Goal: Navigation & Orientation: Find specific page/section

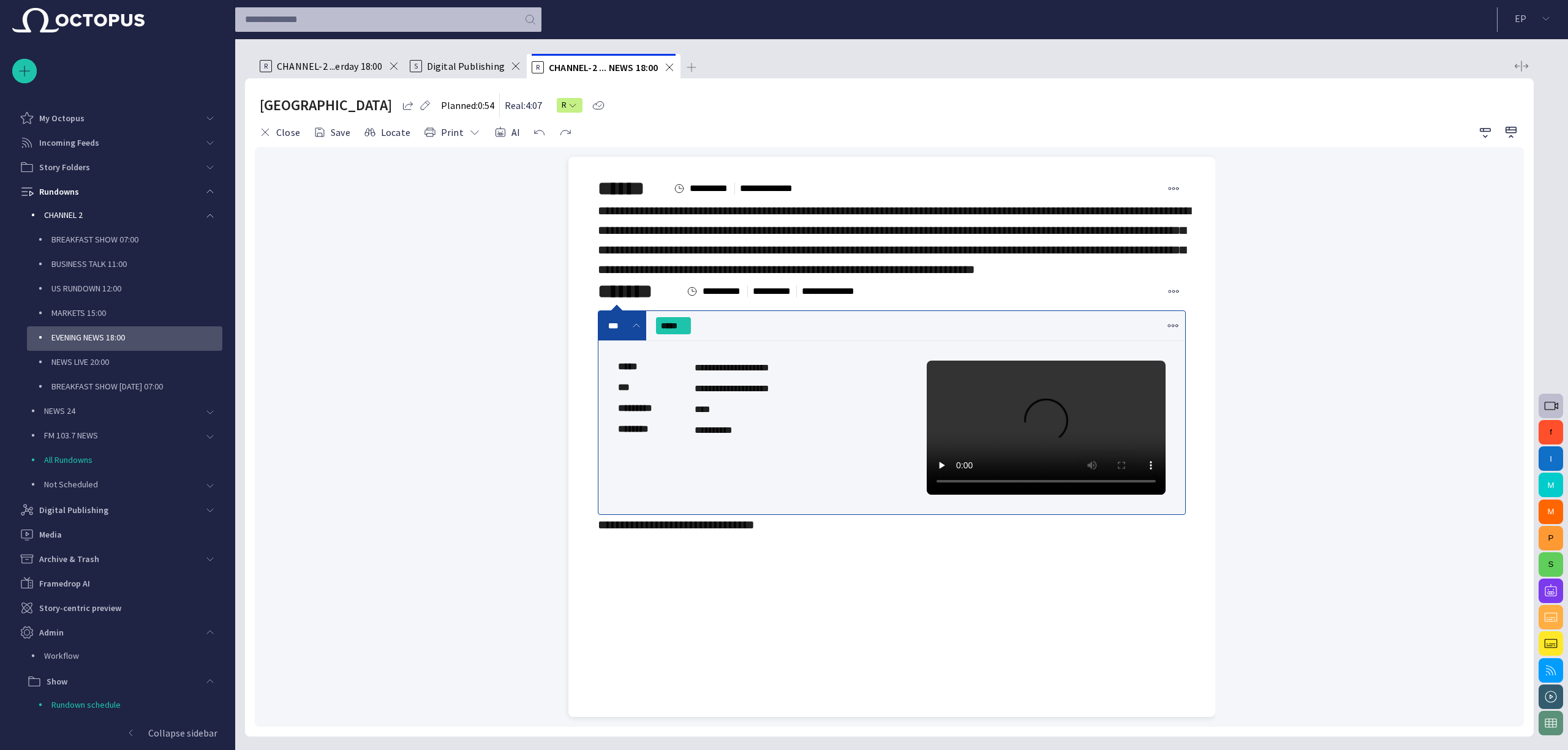
scroll to position [21, 0]
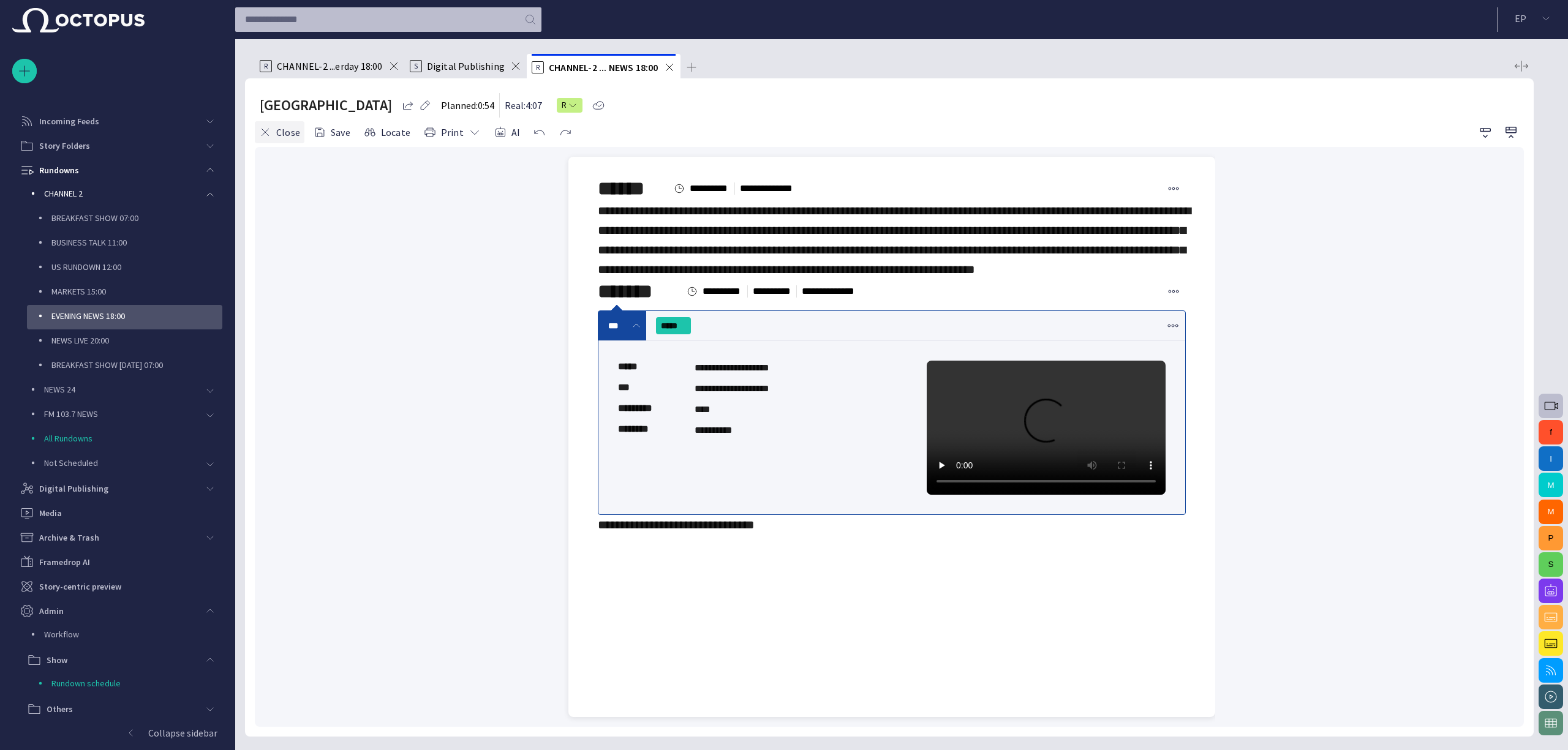
click at [295, 138] on button "Close" at bounding box center [279, 132] width 50 height 22
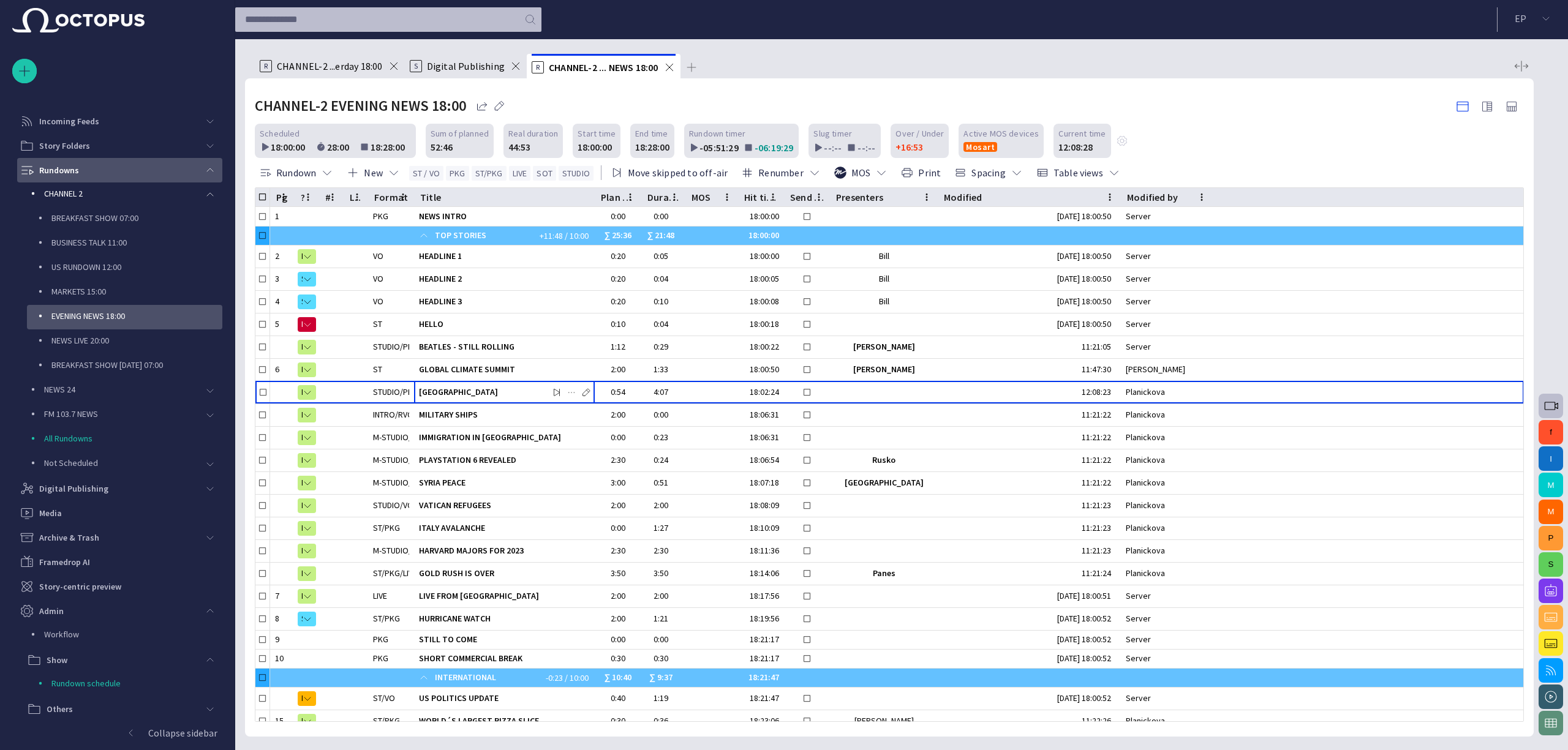
click at [210, 169] on span "main menu" at bounding box center [209, 169] width 10 height 10
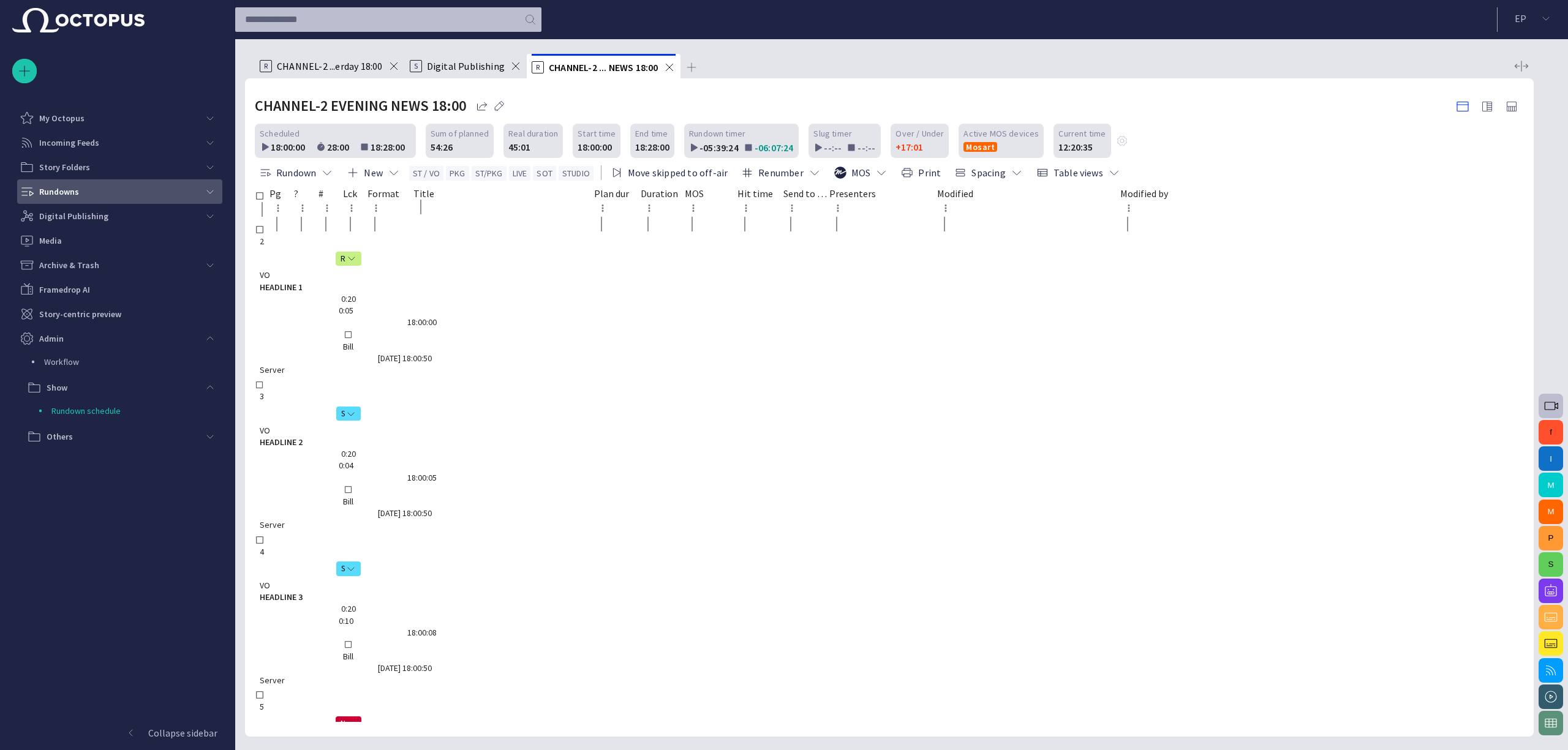
scroll to position [0, 0]
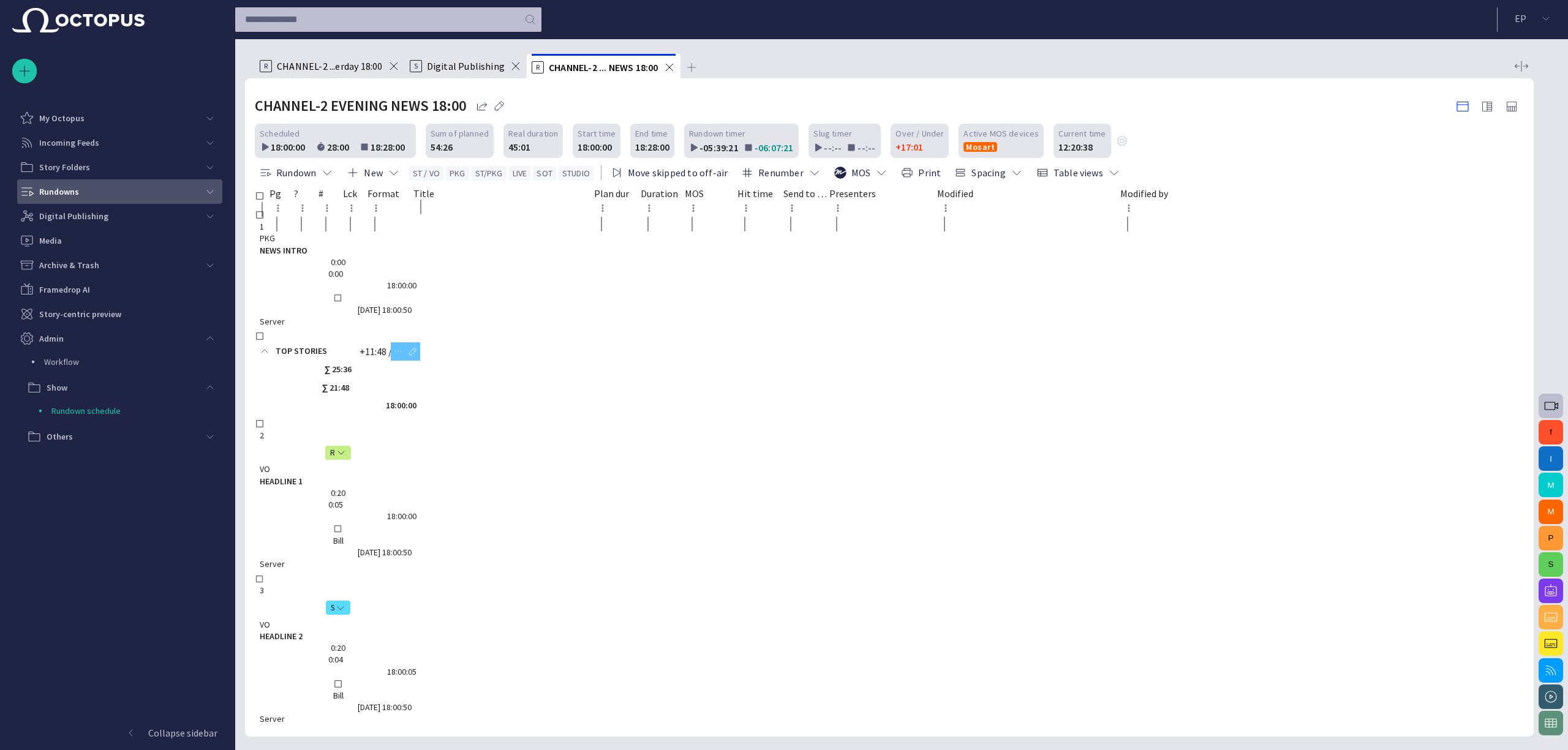
click at [269, 346] on span at bounding box center [264, 351] width 10 height 10
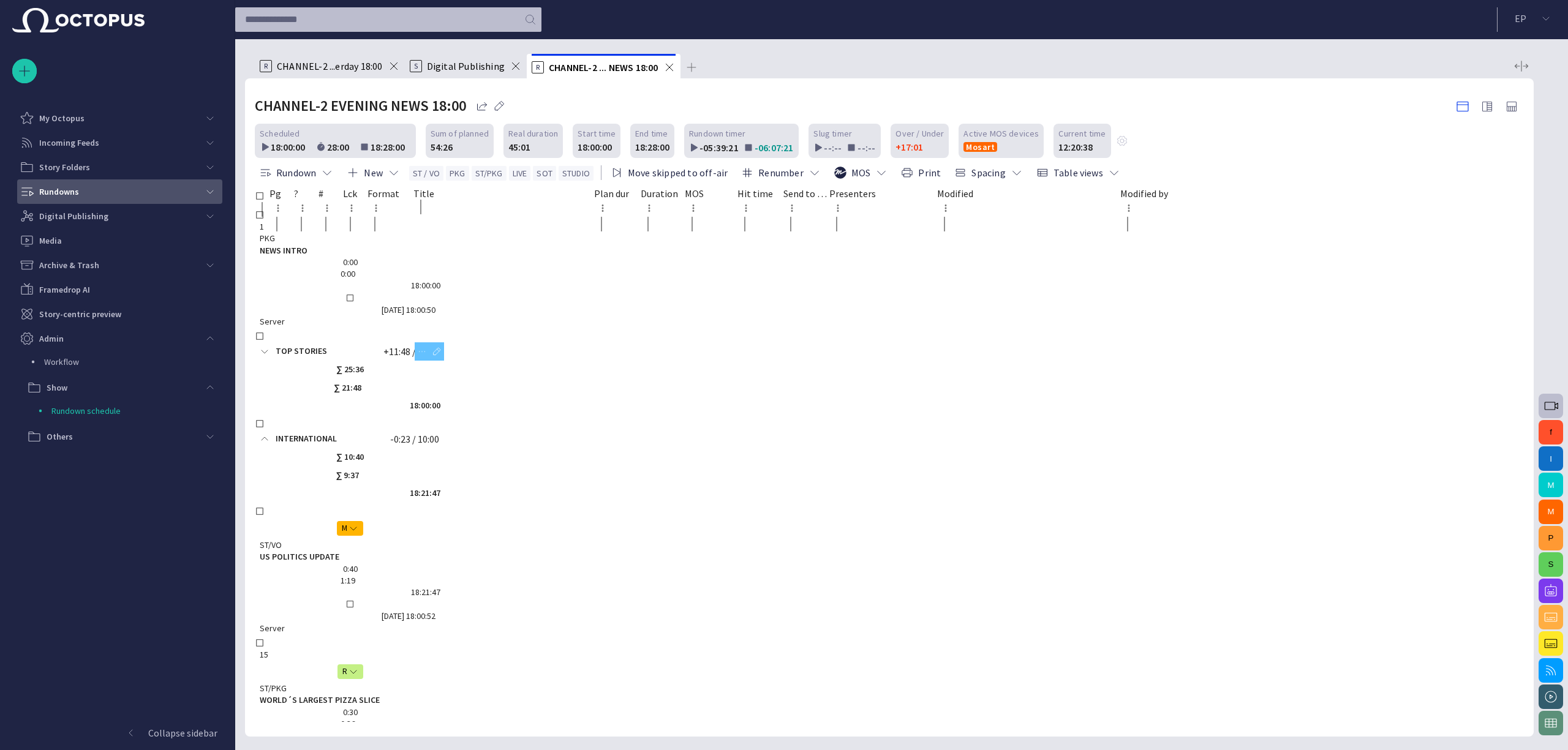
click at [269, 346] on span at bounding box center [264, 351] width 10 height 10
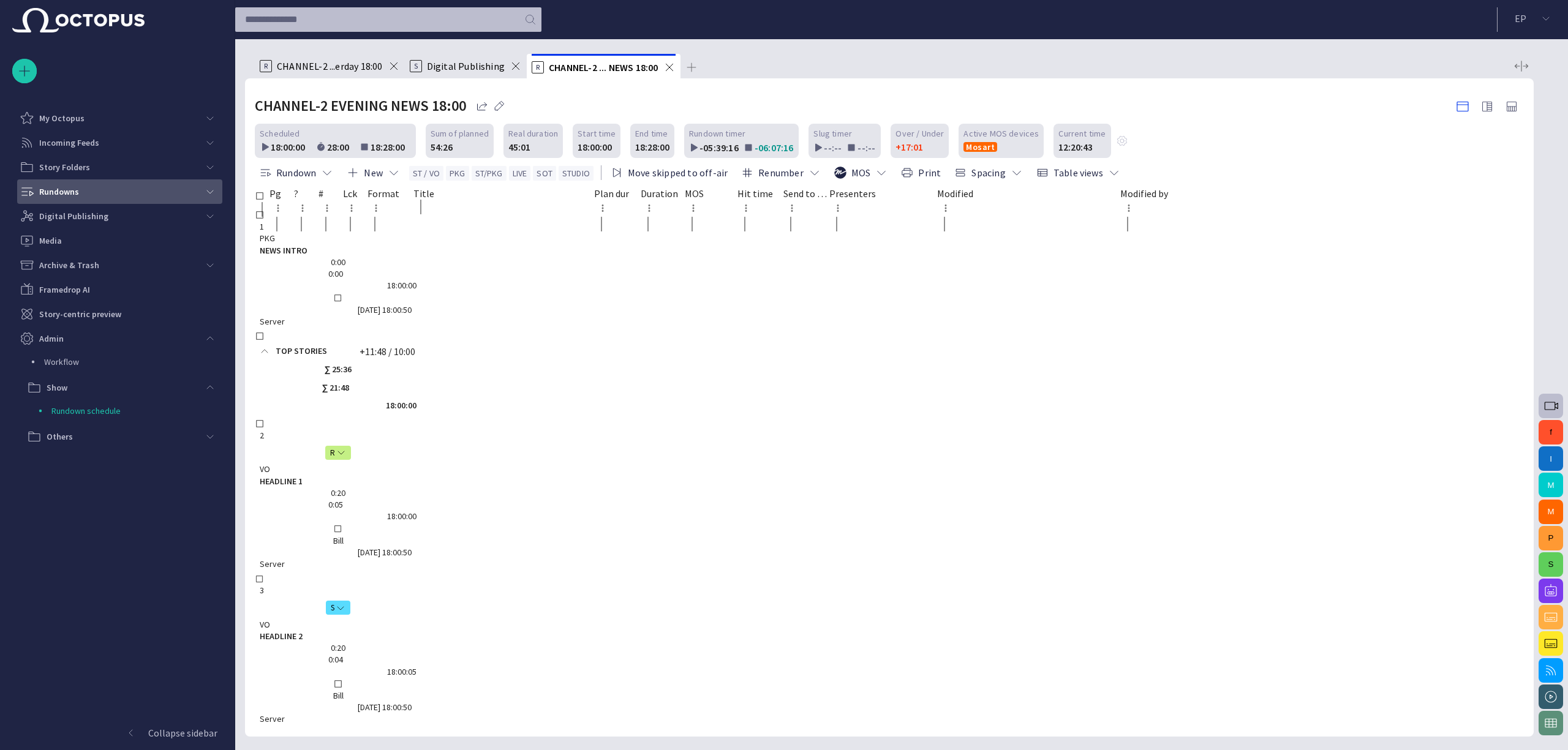
click at [670, 65] on span at bounding box center [669, 67] width 13 height 13
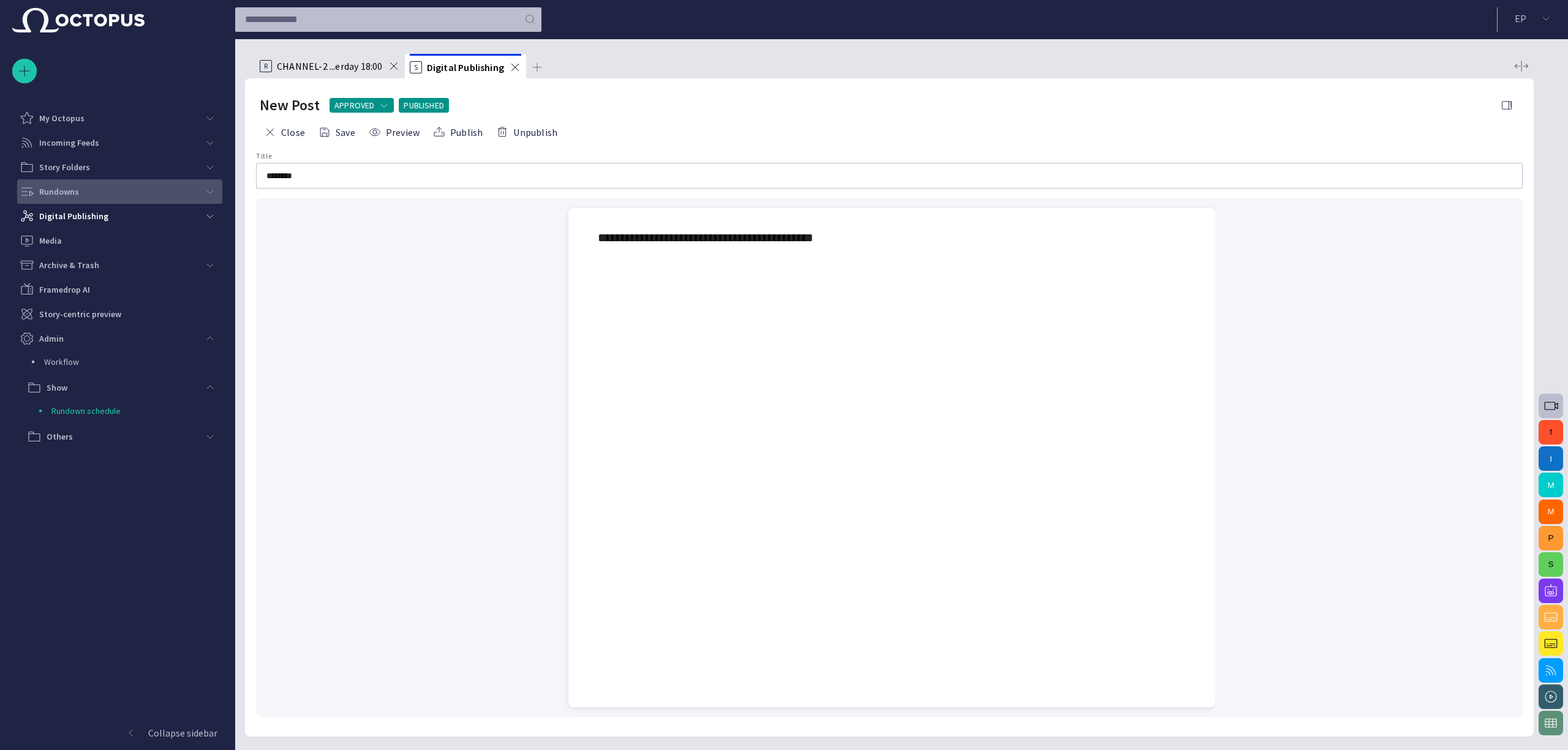
click at [215, 187] on span "main menu" at bounding box center [209, 191] width 10 height 10
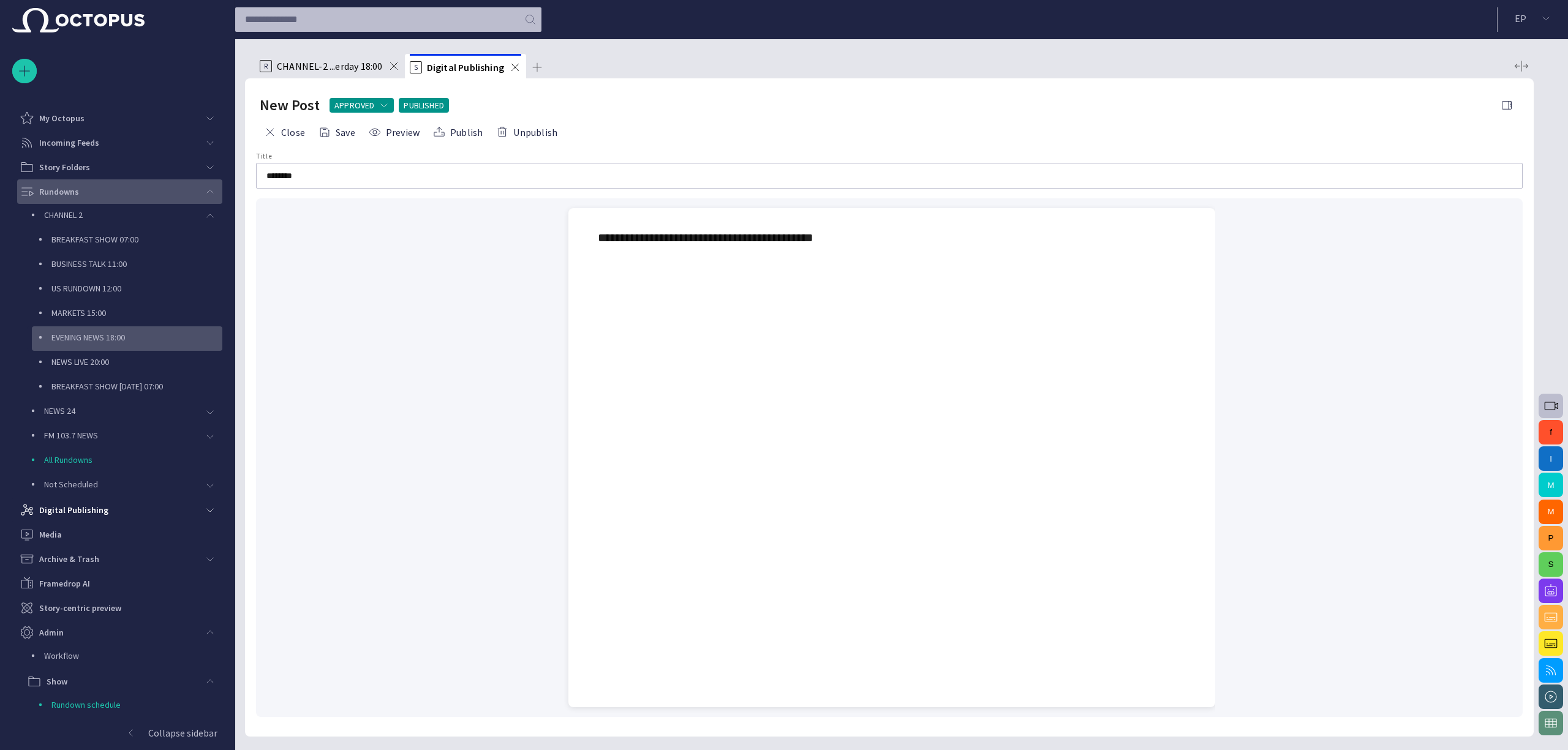
click at [86, 341] on p "EVENING NEWS 18:00" at bounding box center [137, 337] width 171 height 13
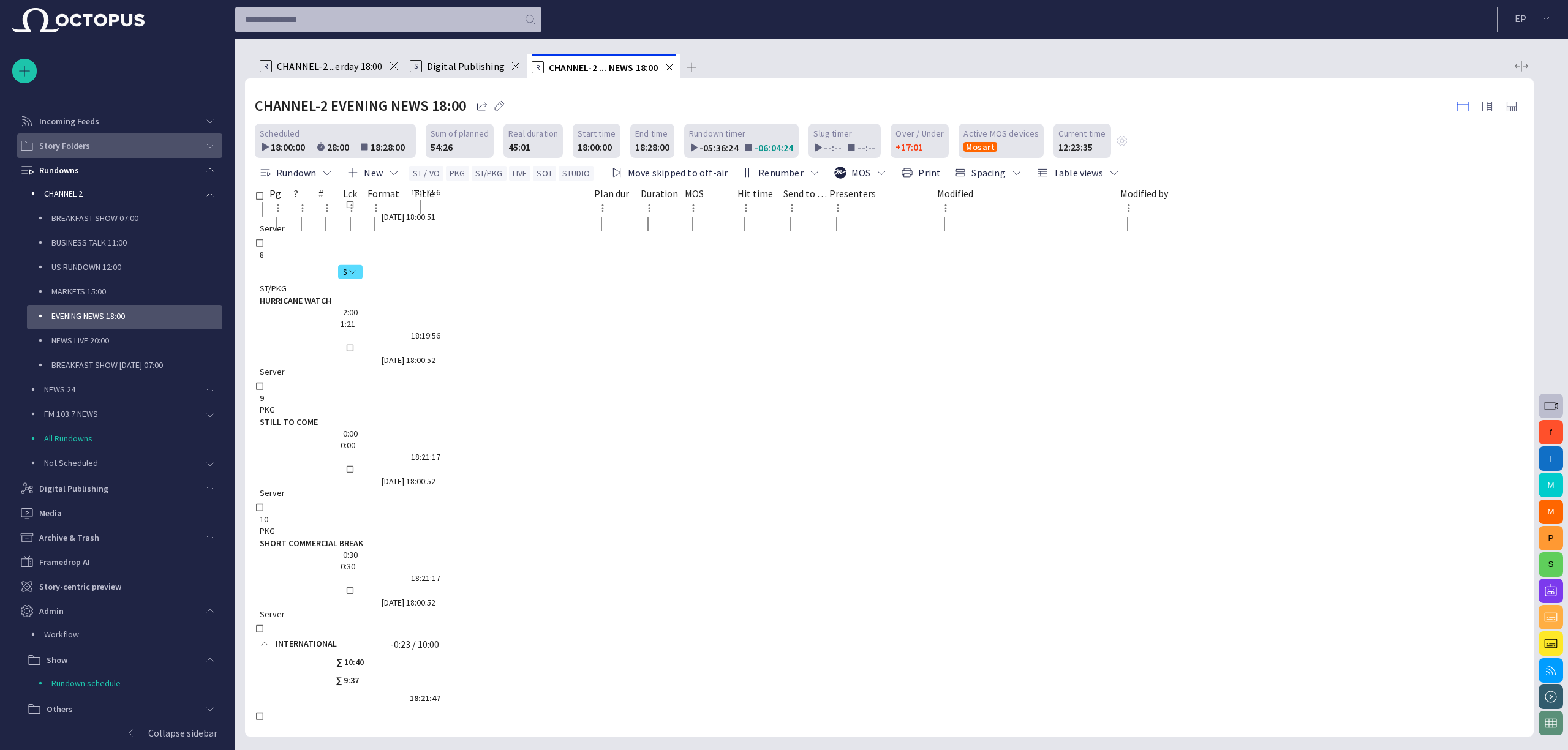
click at [200, 169] on div "main menu" at bounding box center [209, 170] width 24 height 24
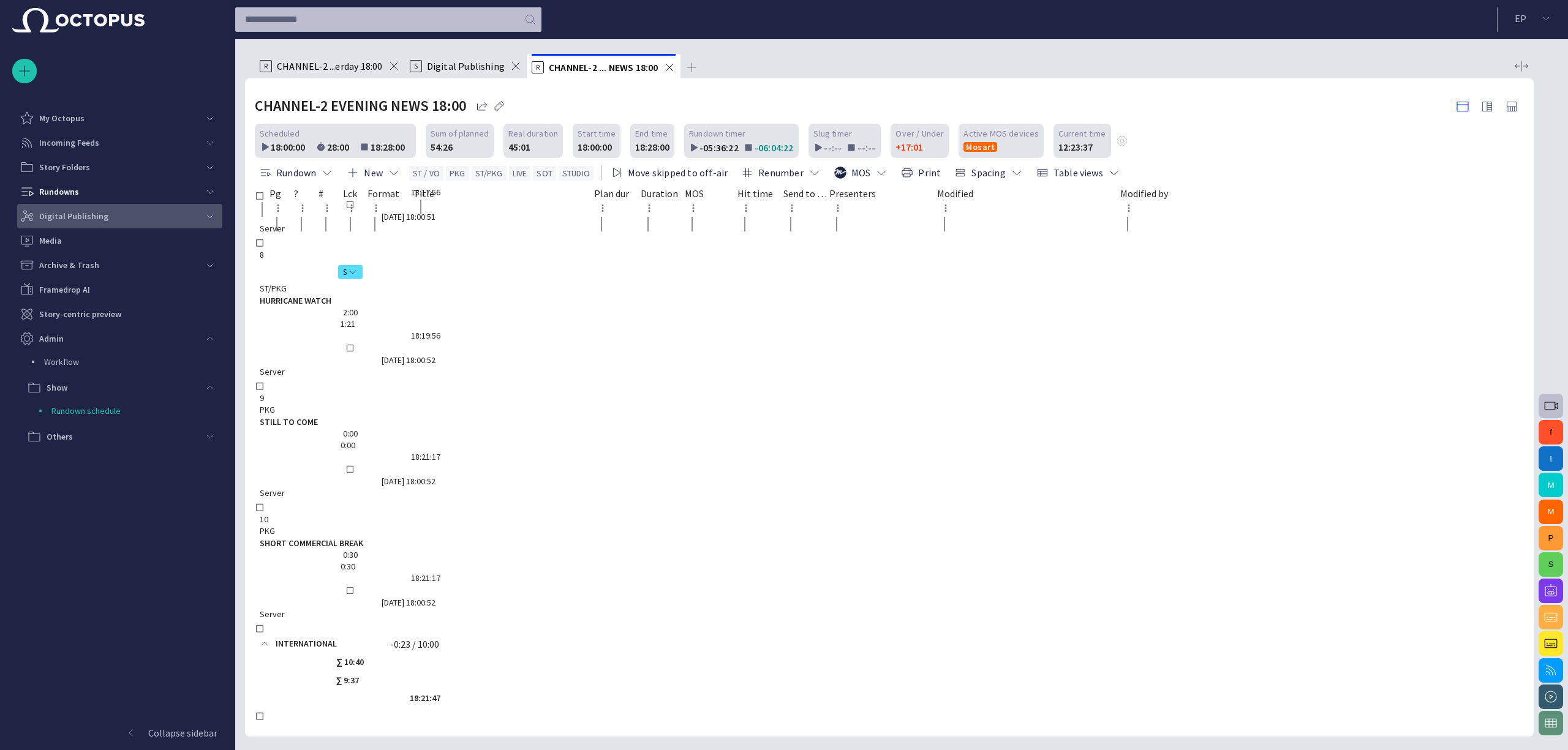
click at [206, 212] on span "main menu" at bounding box center [209, 216] width 10 height 10
click at [204, 220] on div "main menu" at bounding box center [209, 216] width 24 height 24
